Goal: Navigation & Orientation: Find specific page/section

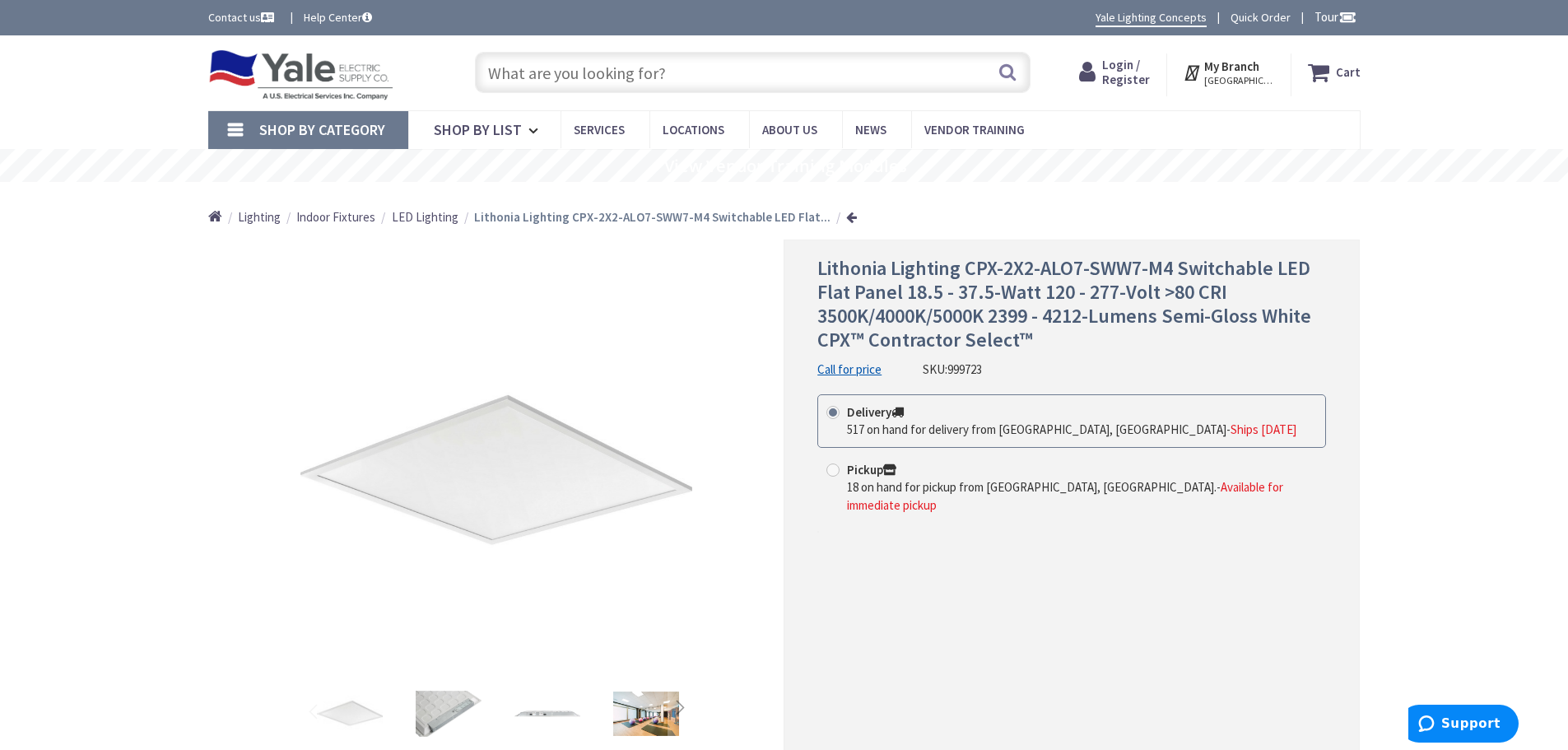
click at [1132, 65] on span "Login / Register" at bounding box center [1126, 72] width 48 height 30
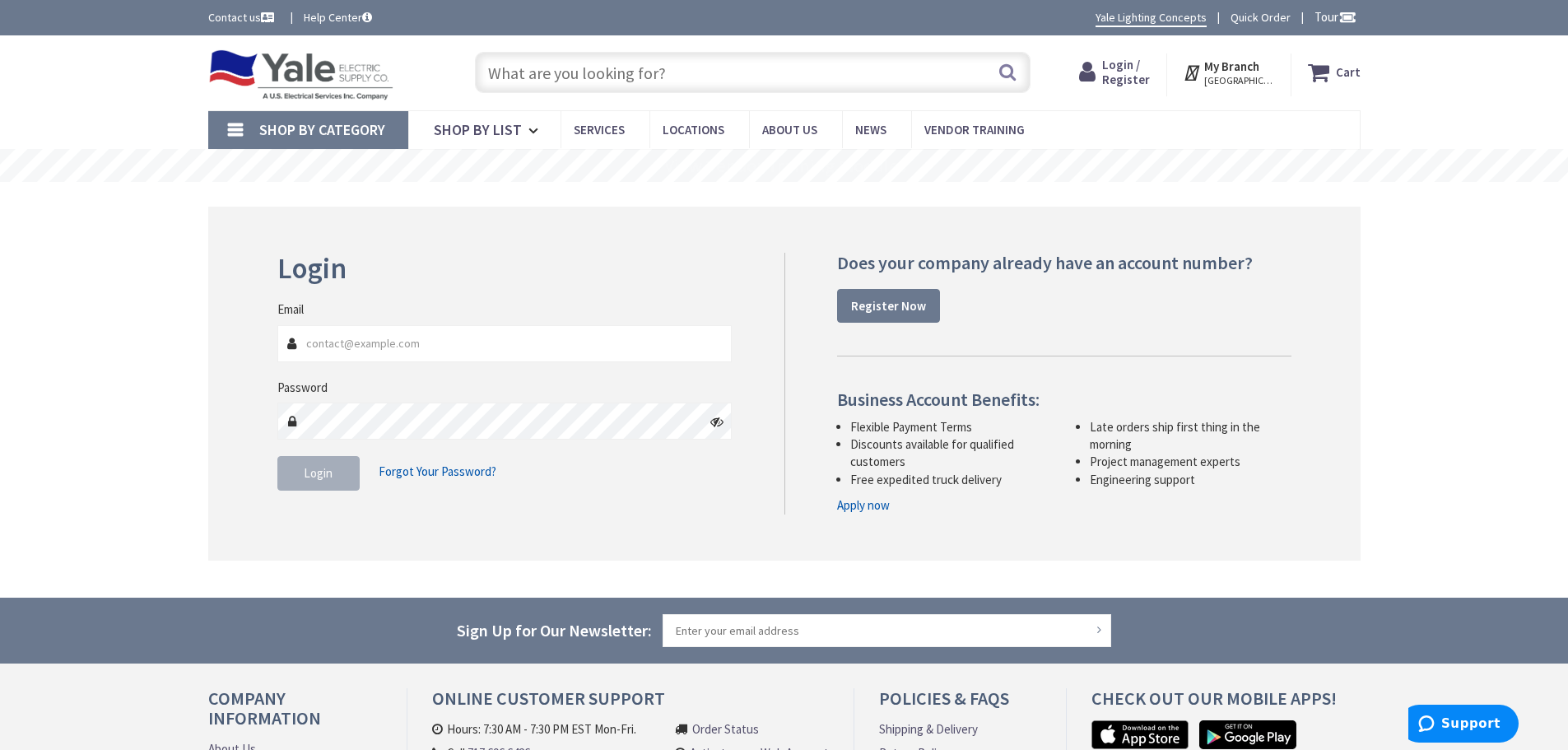
type input "[PERSON_NAME][EMAIL_ADDRESS][DOMAIN_NAME]"
click at [316, 482] on button "Login" at bounding box center [318, 473] width 82 height 35
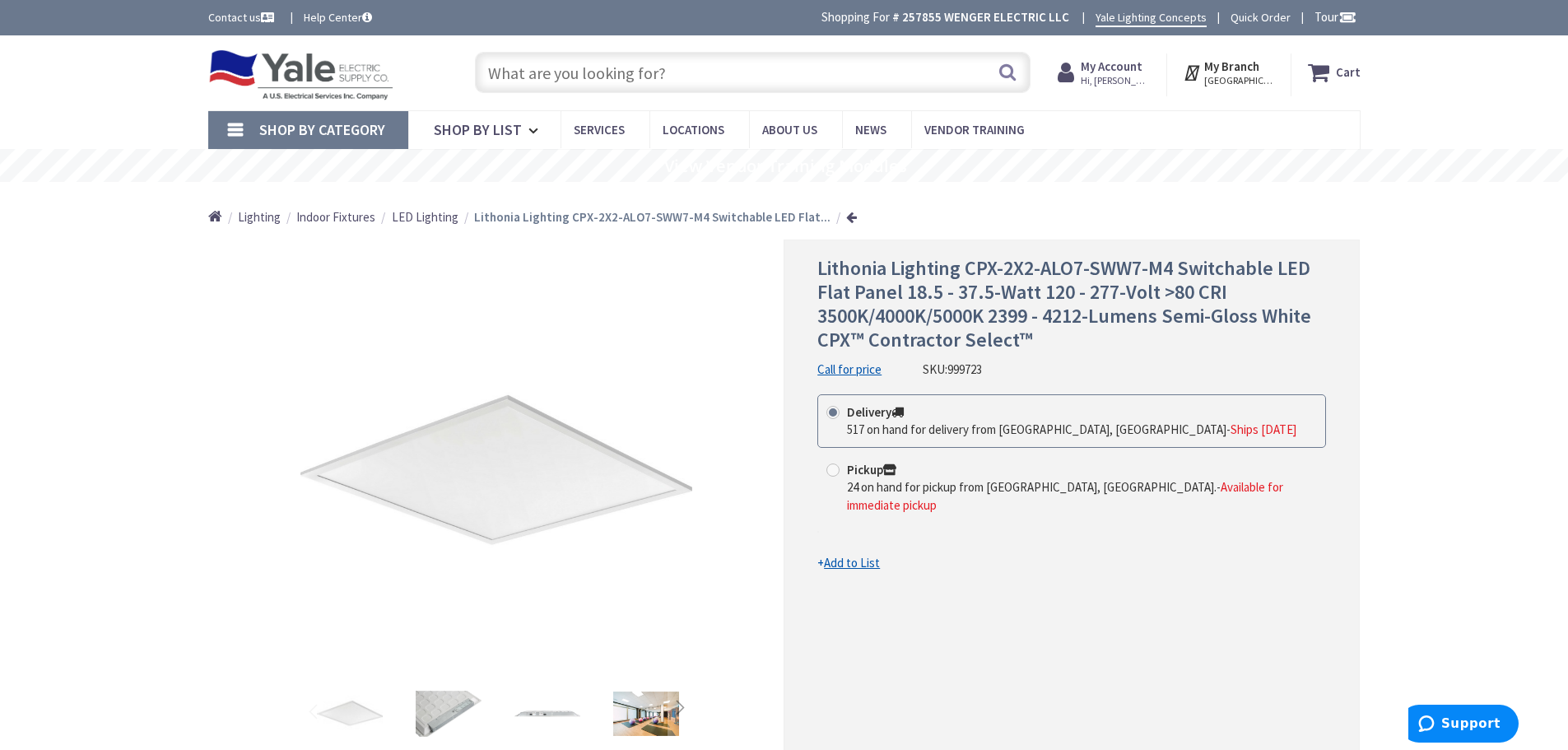
click at [421, 217] on span "LED Lighting" at bounding box center [425, 217] width 67 height 16
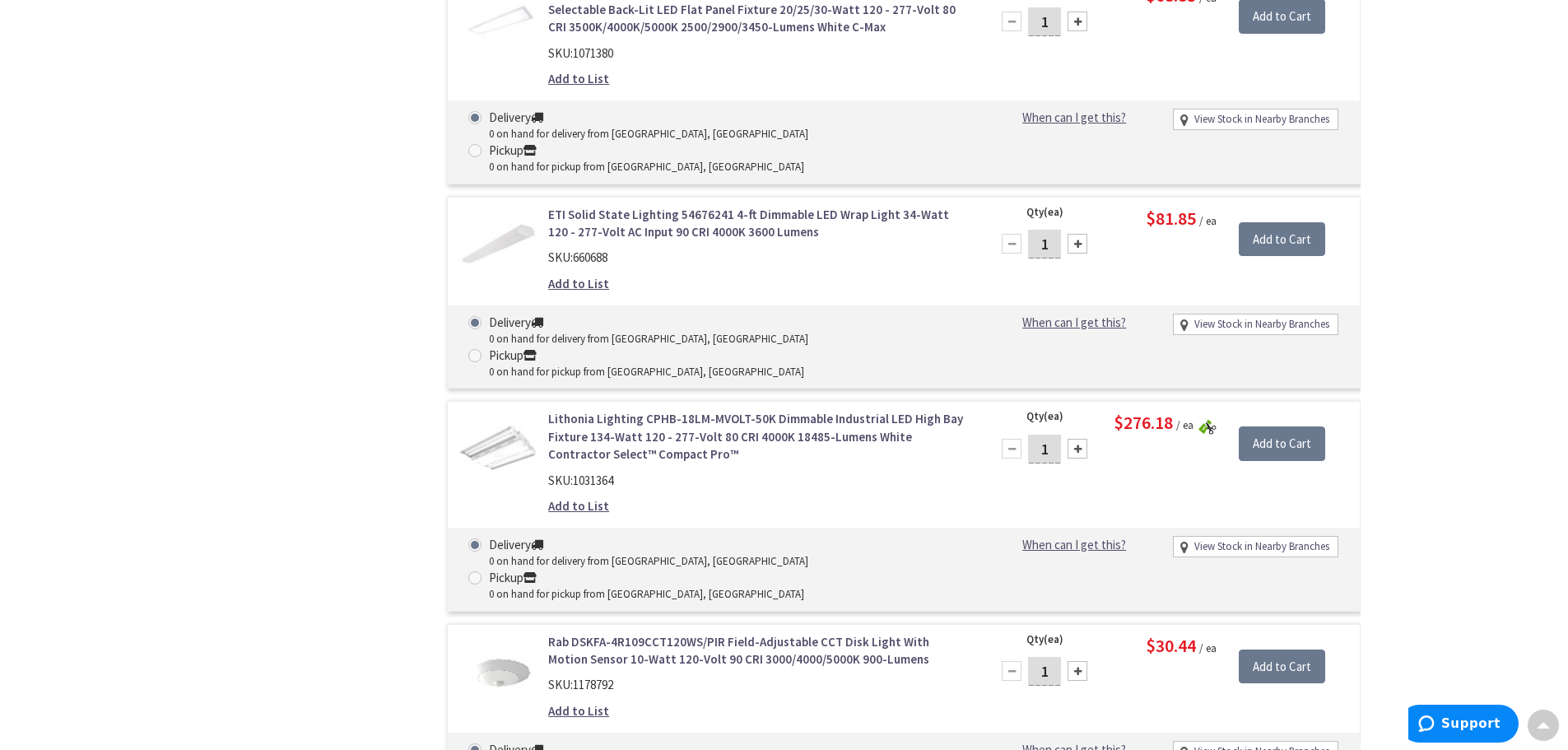
scroll to position [7243, 0]
